Goal: Information Seeking & Learning: Compare options

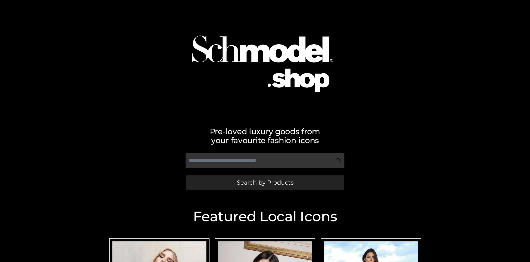
click at [265, 182] on span "Search by Products" at bounding box center [265, 182] width 57 height 6
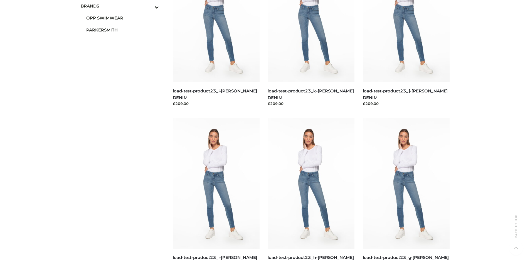
click at [122, 18] on span "OPP SWIMWEAR" at bounding box center [122, 18] width 73 height 6
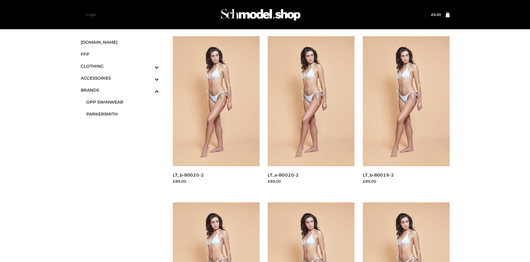
click at [406, 232] on img at bounding box center [406, 267] width 87 height 130
click at [311, 114] on img at bounding box center [311, 101] width 87 height 130
click at [216, 114] on img at bounding box center [216, 101] width 87 height 130
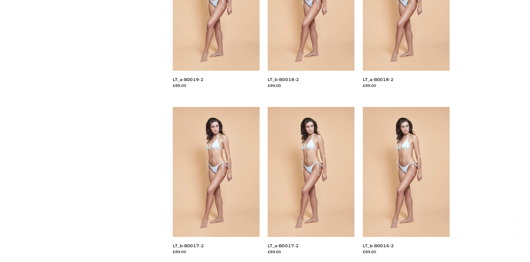
click at [311, 184] on img at bounding box center [311, 172] width 87 height 130
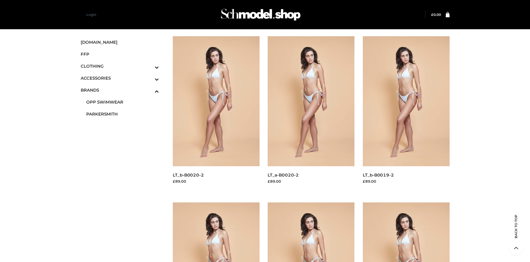
click at [120, 54] on span "FFP" at bounding box center [120, 54] width 78 height 6
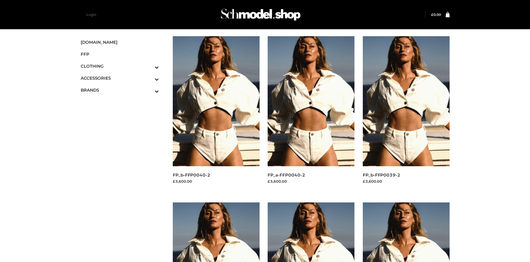
scroll to position [428, 0]
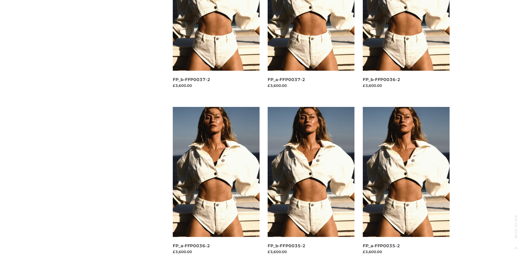
click at [406, 184] on img at bounding box center [406, 172] width 87 height 130
click at [311, 184] on img at bounding box center [311, 172] width 87 height 130
click at [406, 184] on img at bounding box center [406, 172] width 87 height 130
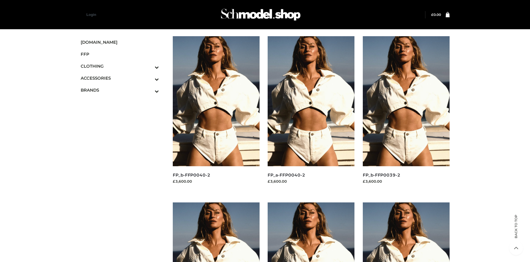
click at [216, 114] on img at bounding box center [216, 101] width 87 height 130
click at [149, 78] on icon "Toggle Submenu" at bounding box center [128, 79] width 62 height 6
click at [122, 90] on span "BAGS" at bounding box center [122, 90] width 73 height 6
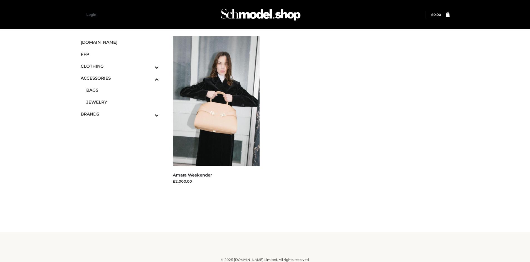
click at [149, 66] on icon "Toggle Submenu" at bounding box center [128, 67] width 62 height 6
click at [122, 90] on span "TOPS" at bounding box center [122, 90] width 73 height 6
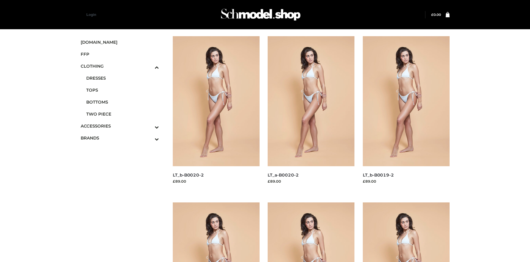
click at [311, 232] on img at bounding box center [311, 267] width 87 height 130
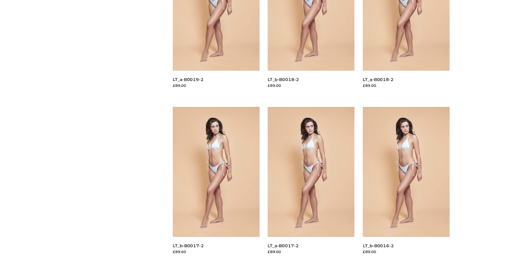
click at [216, 184] on img at bounding box center [216, 172] width 87 height 130
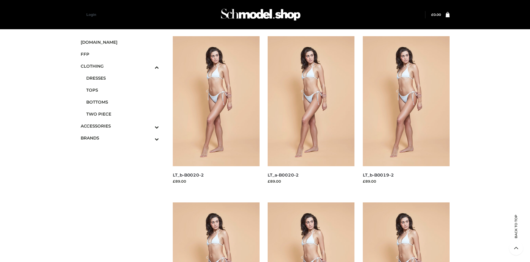
click at [216, 232] on img at bounding box center [216, 267] width 87 height 130
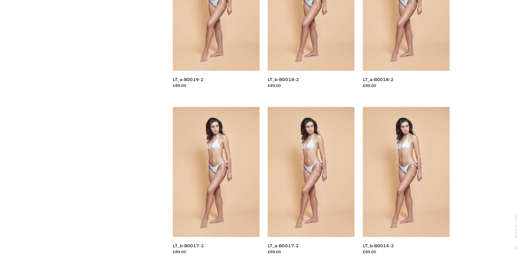
click at [406, 184] on img at bounding box center [406, 172] width 87 height 130
